Goal: Task Accomplishment & Management: Use online tool/utility

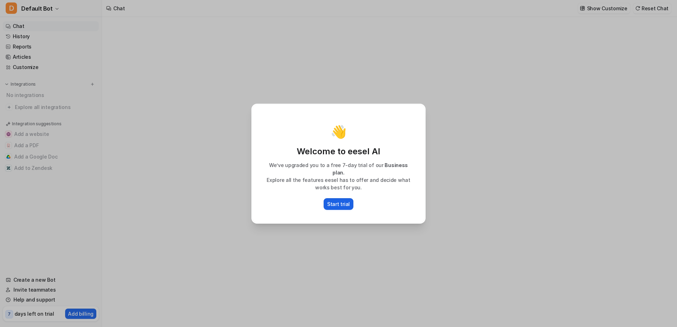
click at [344, 201] on p "Start trial" at bounding box center [338, 203] width 23 height 7
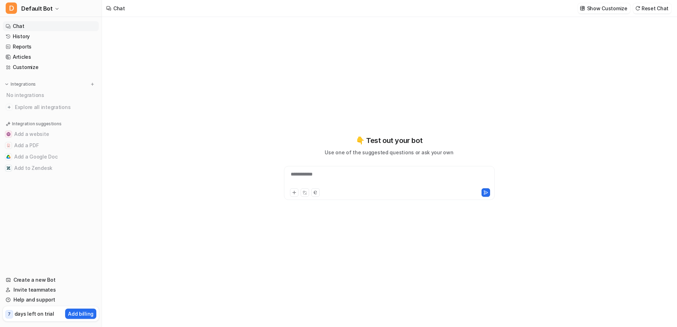
type textarea "**********"
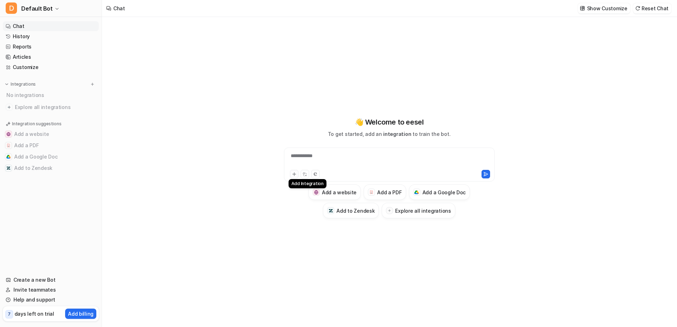
click at [293, 173] on icon at bounding box center [294, 174] width 5 height 5
click at [358, 169] on div at bounding box center [389, 174] width 207 height 10
click at [22, 144] on button "Add a PDF" at bounding box center [51, 145] width 96 height 11
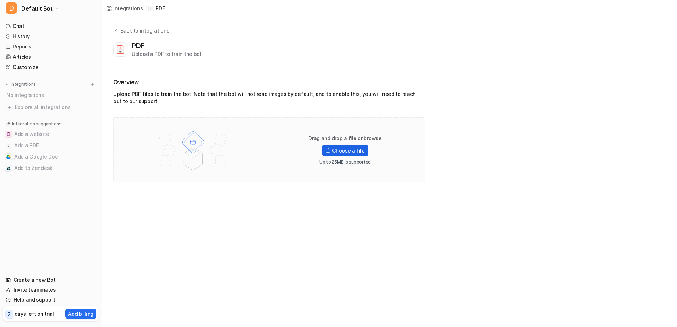
click at [348, 151] on label "Choose a file" at bounding box center [345, 151] width 46 height 12
click at [0, 0] on input "Choose a file" at bounding box center [0, 0] width 0 height 0
click at [347, 145] on label "Choose a file" at bounding box center [345, 145] width 46 height 12
click at [0, 0] on input "Choose a file" at bounding box center [0, 0] width 0 height 0
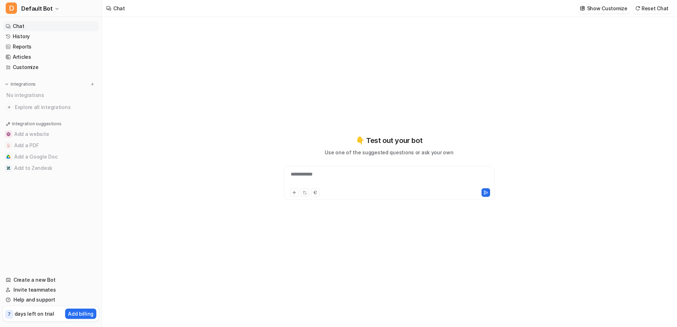
type textarea "**********"
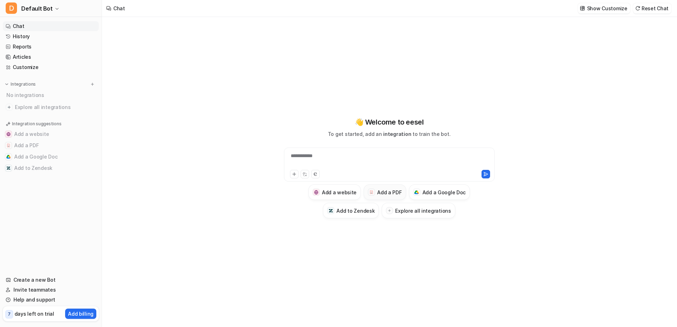
click at [391, 196] on h3 "Add a PDF" at bounding box center [389, 192] width 24 height 7
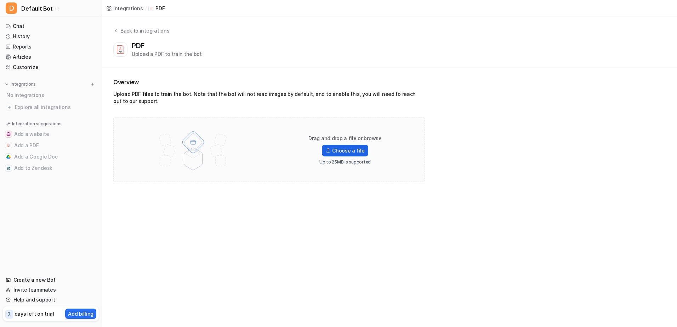
click at [359, 153] on label "Choose a file" at bounding box center [345, 151] width 46 height 12
click at [0, 0] on input "Choose a file" at bounding box center [0, 0] width 0 height 0
click at [356, 148] on label "Choose a file" at bounding box center [345, 145] width 46 height 12
click at [0, 0] on input "Choose a file" at bounding box center [0, 0] width 0 height 0
click at [146, 50] on div "PDF Upload a PDF to train the bot" at bounding box center [167, 49] width 70 height 16
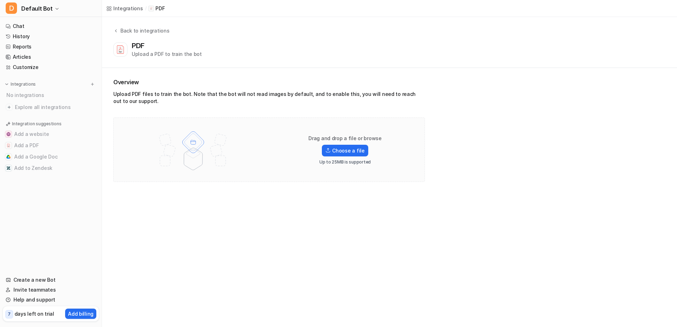
click at [127, 44] on div "PDF Upload a PDF to train the bot" at bounding box center [388, 49] width 550 height 16
click at [121, 51] on icon at bounding box center [120, 50] width 6 height 8
click at [146, 56] on div "Upload a PDF to train the bot" at bounding box center [167, 53] width 70 height 7
click at [126, 10] on div "Integrations" at bounding box center [128, 8] width 30 height 7
